Goal: Task Accomplishment & Management: Manage account settings

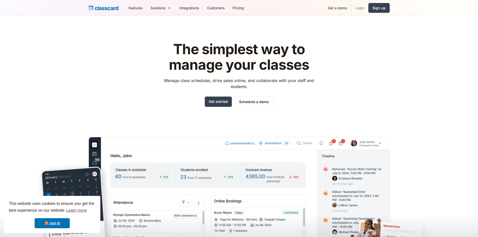
click at [361, 8] on link "Login" at bounding box center [359, 7] width 17 height 11
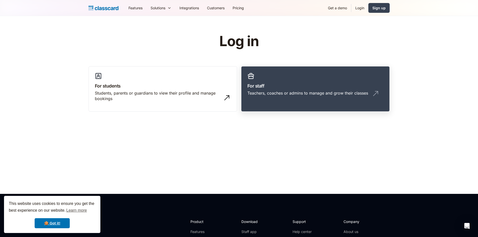
click at [319, 96] on div "Teachers, coaches or admins to manage and grow their classes" at bounding box center [315, 95] width 136 height 10
